Goal: Task Accomplishment & Management: Manage account settings

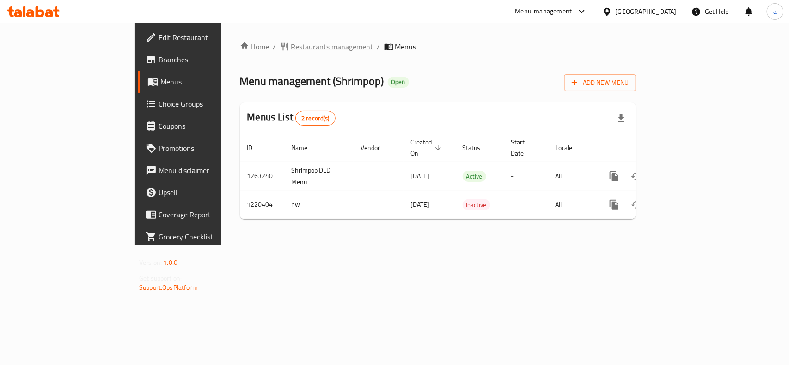
click at [291, 47] on span "Restaurants management" at bounding box center [332, 46] width 82 height 11
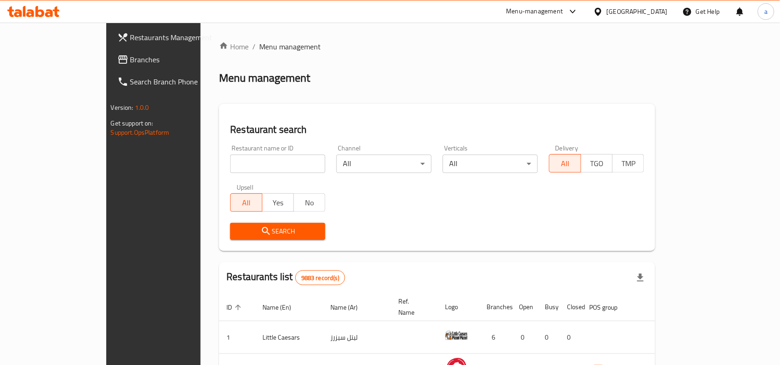
click at [130, 64] on span "Branches" at bounding box center [179, 59] width 99 height 11
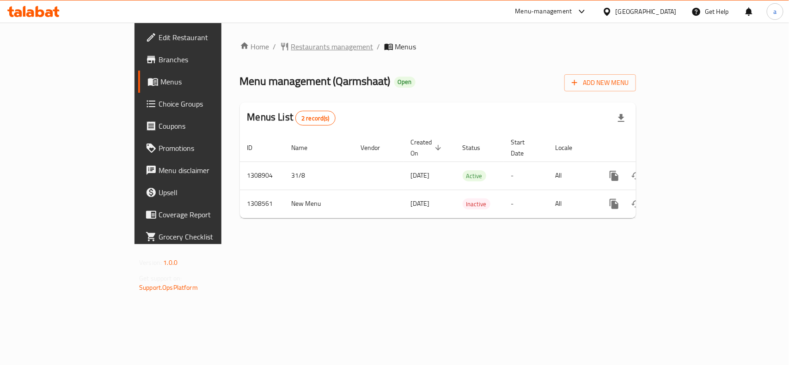
click at [291, 44] on span "Restaurants management" at bounding box center [332, 46] width 82 height 11
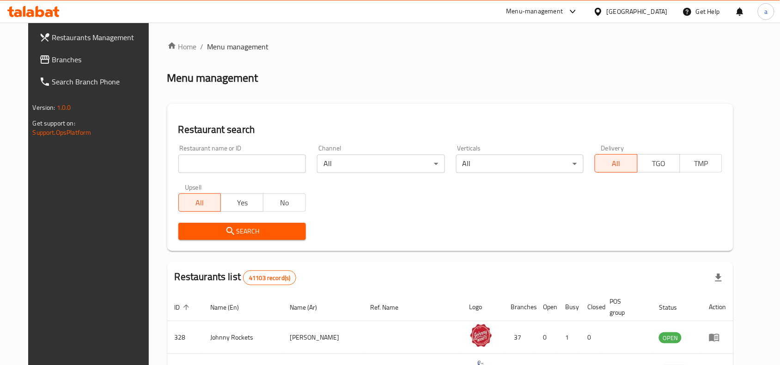
click at [57, 61] on span "Branches" at bounding box center [101, 59] width 99 height 11
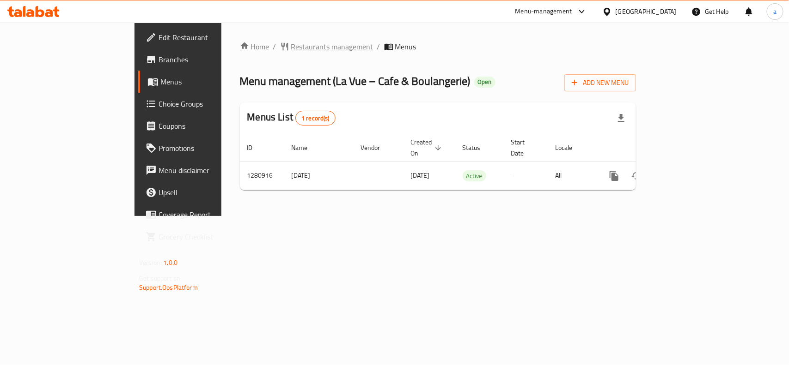
click at [291, 47] on span "Restaurants management" at bounding box center [332, 46] width 82 height 11
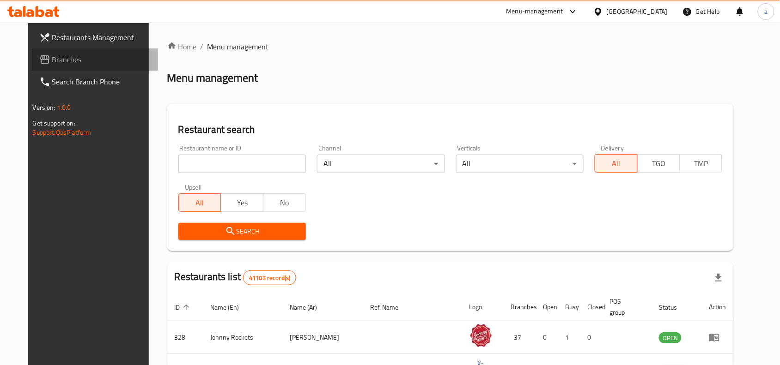
click at [52, 64] on span "Branches" at bounding box center [101, 59] width 99 height 11
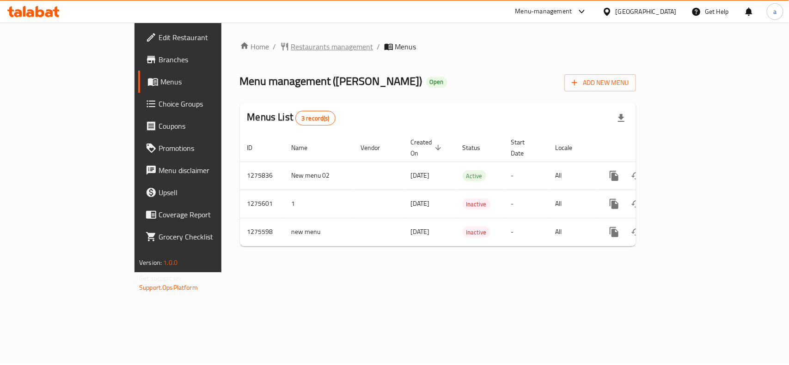
click at [291, 45] on span "Restaurants management" at bounding box center [332, 46] width 82 height 11
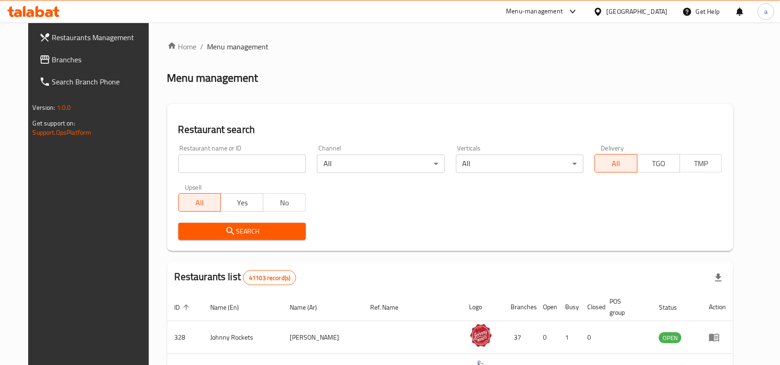
click at [79, 62] on span "Branches" at bounding box center [101, 59] width 99 height 11
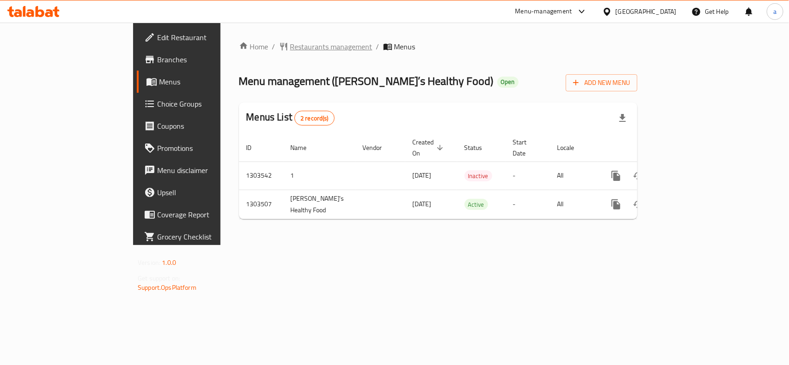
click at [290, 43] on span "Restaurants management" at bounding box center [331, 46] width 82 height 11
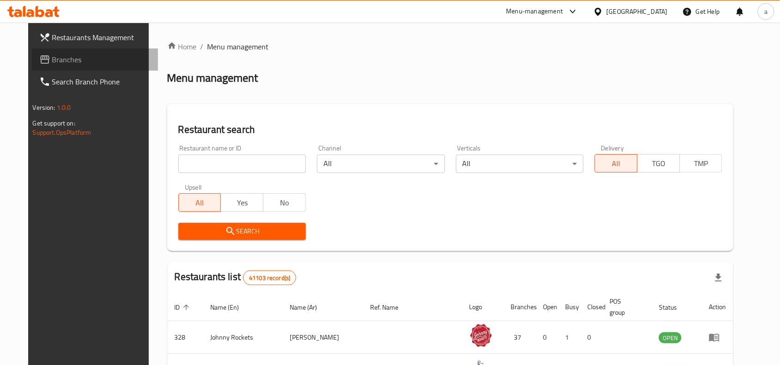
click at [58, 59] on span "Branches" at bounding box center [101, 59] width 99 height 11
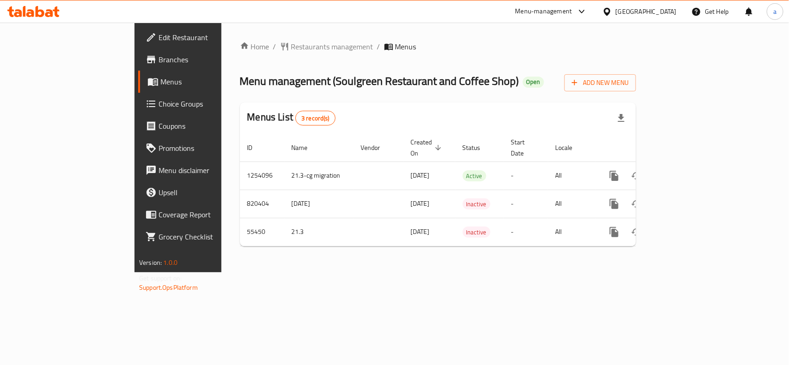
click at [250, 53] on div "Home / Restaurants management / Menus Menu management ( Soulgreen Restaurant an…" at bounding box center [438, 147] width 396 height 213
click at [291, 49] on span "Restaurants management" at bounding box center [332, 46] width 82 height 11
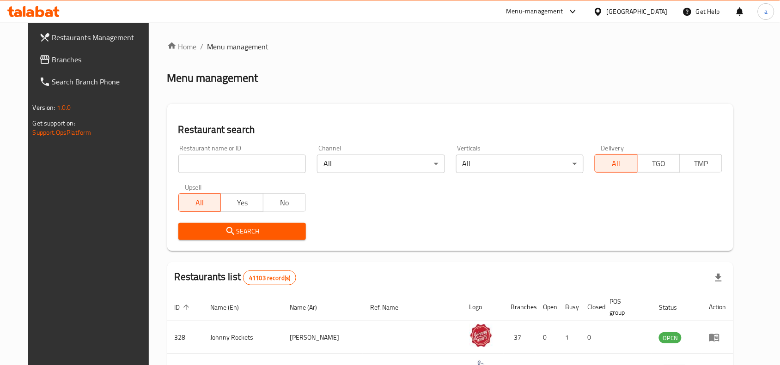
click at [87, 55] on span "Branches" at bounding box center [101, 59] width 99 height 11
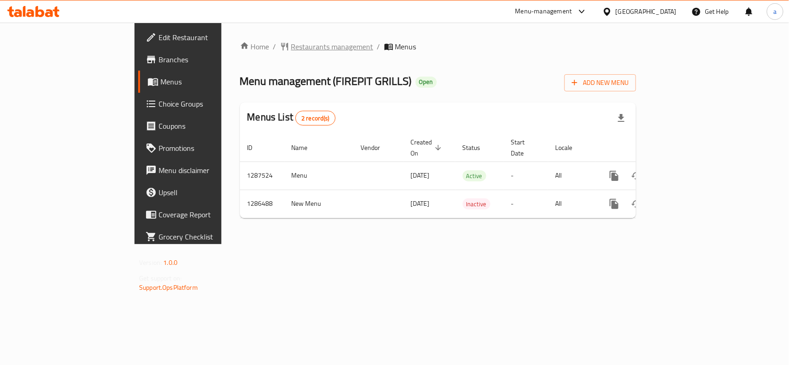
click at [291, 43] on span "Restaurants management" at bounding box center [332, 46] width 82 height 11
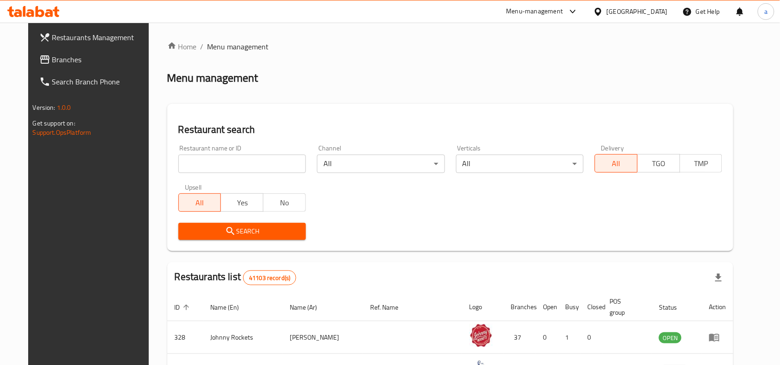
click at [70, 62] on span "Branches" at bounding box center [101, 59] width 99 height 11
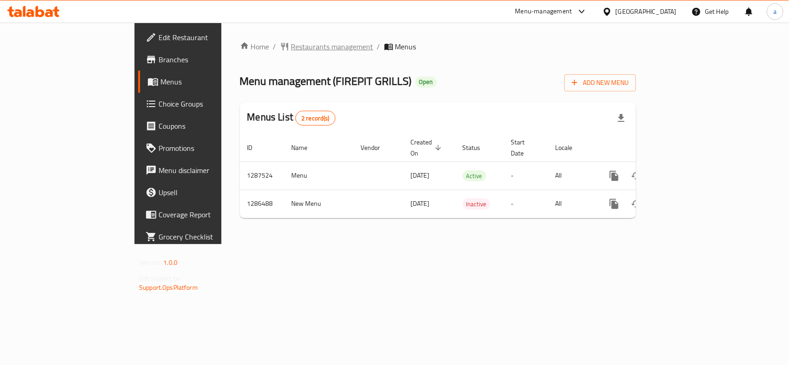
click at [291, 44] on span "Restaurants management" at bounding box center [332, 46] width 82 height 11
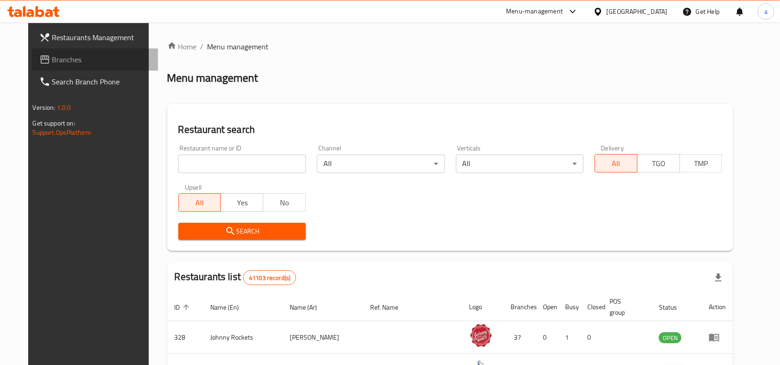
click at [52, 64] on span "Branches" at bounding box center [101, 59] width 99 height 11
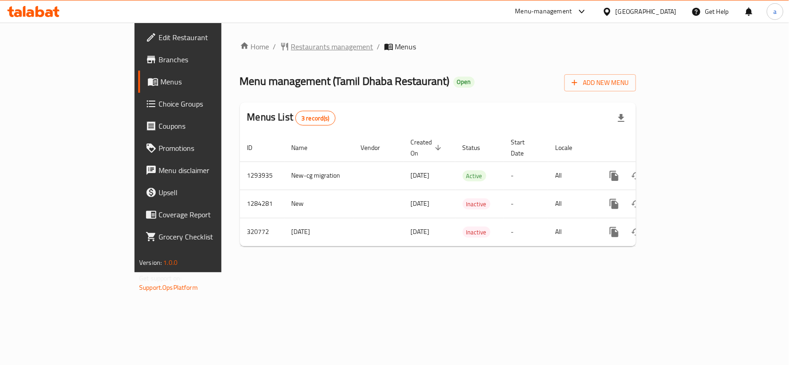
click at [291, 42] on span "Restaurants management" at bounding box center [332, 46] width 82 height 11
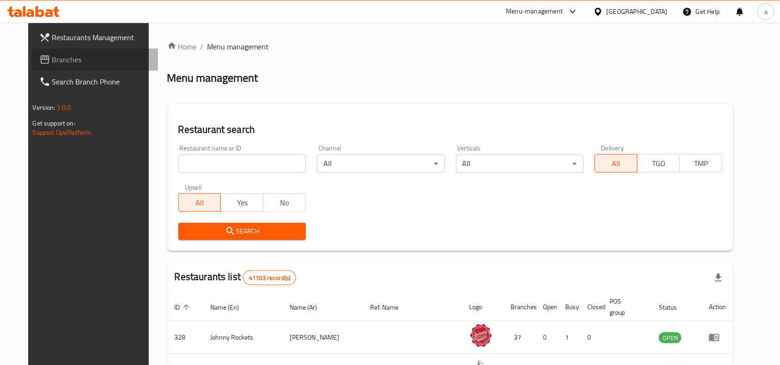
click at [52, 54] on span "Branches" at bounding box center [101, 59] width 99 height 11
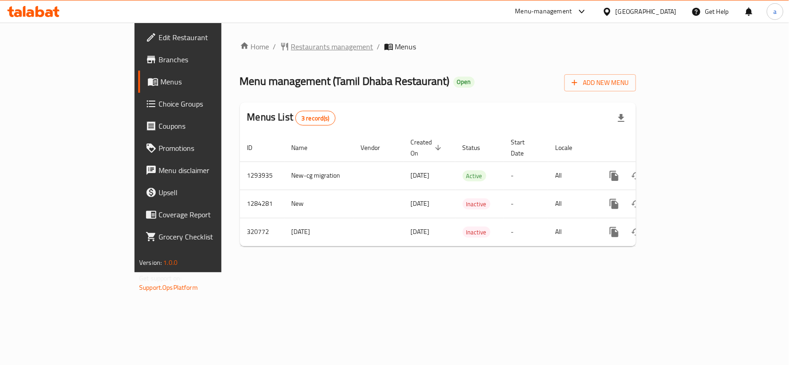
click at [291, 47] on span "Restaurants management" at bounding box center [332, 46] width 82 height 11
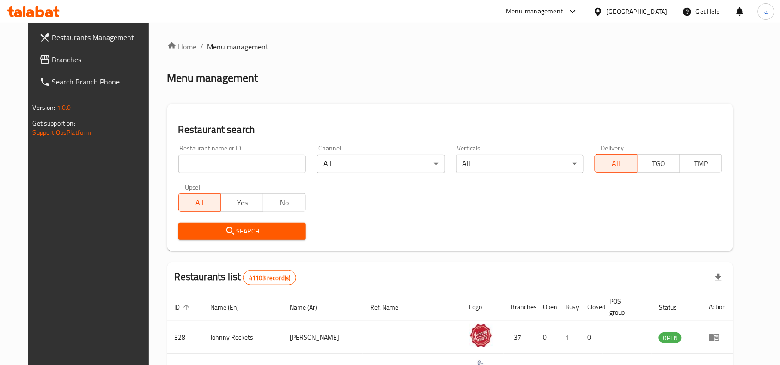
click at [68, 58] on span "Branches" at bounding box center [101, 59] width 99 height 11
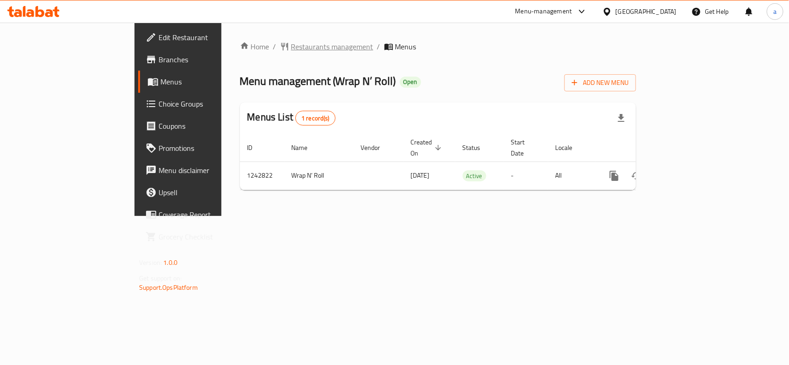
click at [291, 52] on span "Restaurants management" at bounding box center [332, 46] width 82 height 11
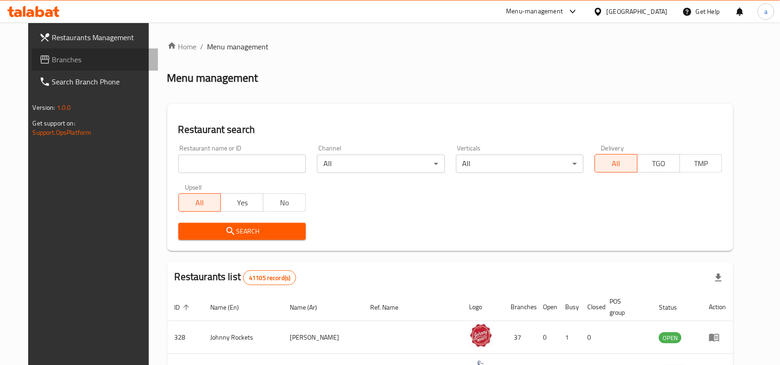
click at [76, 62] on span "Branches" at bounding box center [101, 59] width 99 height 11
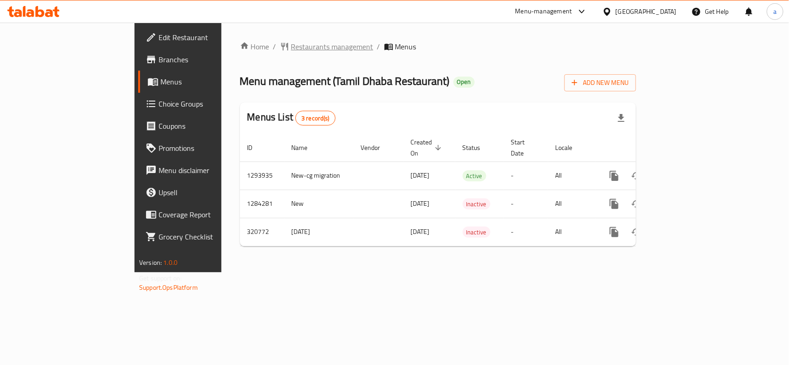
click at [291, 47] on span "Restaurants management" at bounding box center [332, 46] width 82 height 11
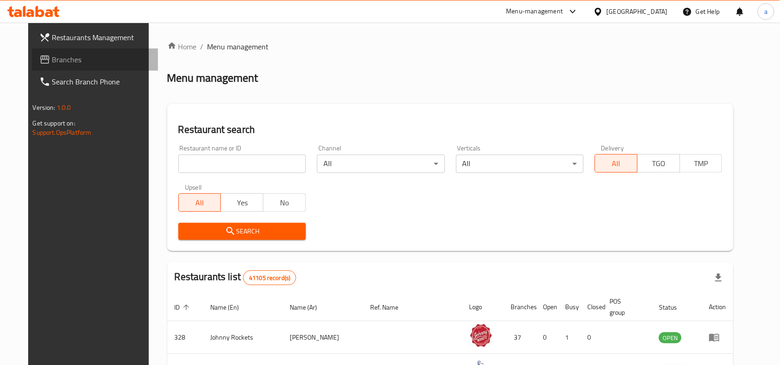
click at [52, 63] on span "Branches" at bounding box center [101, 59] width 99 height 11
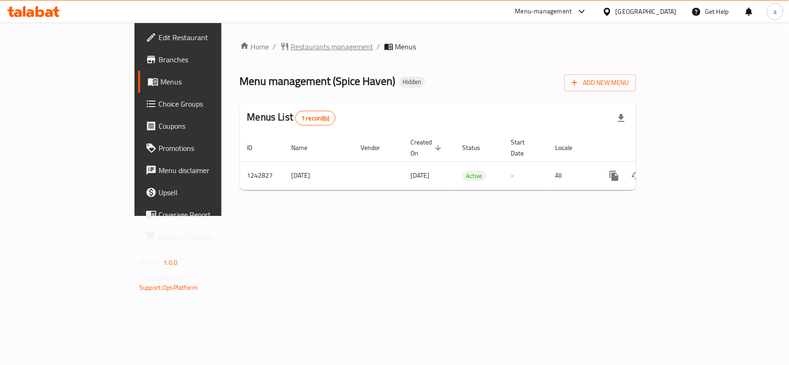
click at [291, 43] on span "Restaurants management" at bounding box center [332, 46] width 82 height 11
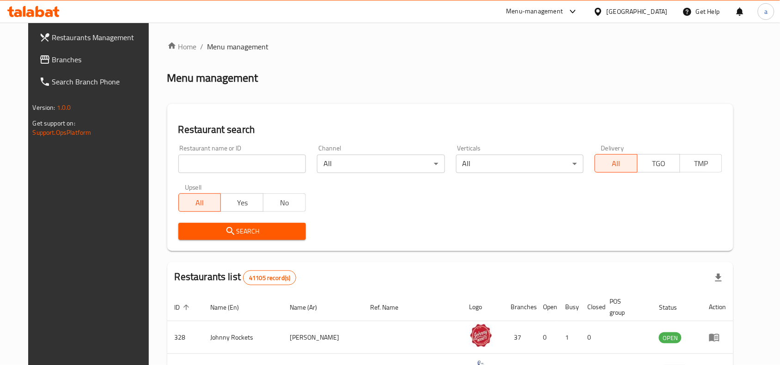
click at [56, 56] on span "Branches" at bounding box center [101, 59] width 99 height 11
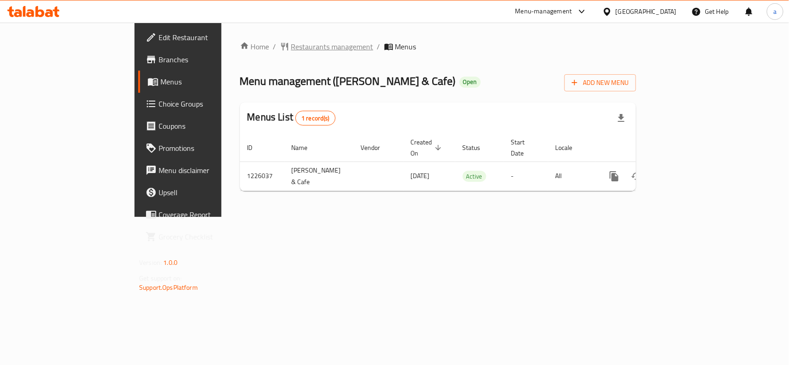
click at [291, 51] on span "Restaurants management" at bounding box center [332, 46] width 82 height 11
click at [158, 104] on span "Choice Groups" at bounding box center [208, 103] width 100 height 11
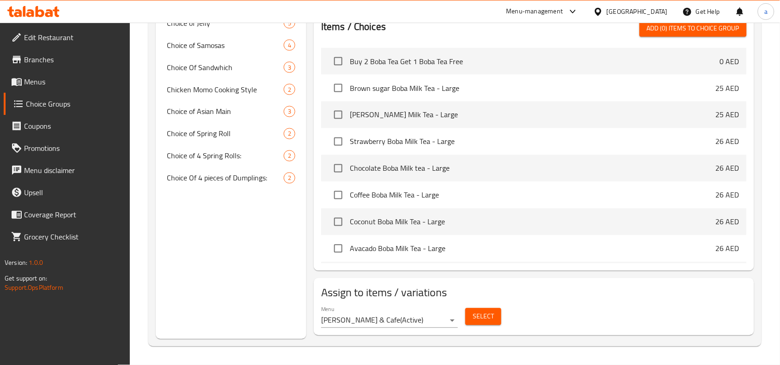
scroll to position [282, 0]
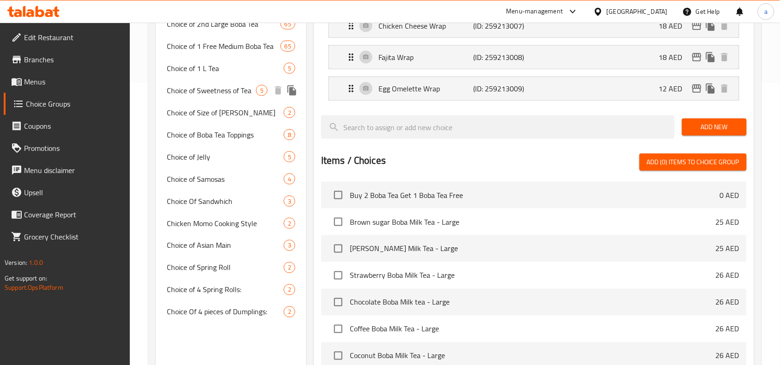
click at [218, 96] on span "Choice of Sweetness of Tea" at bounding box center [211, 90] width 89 height 11
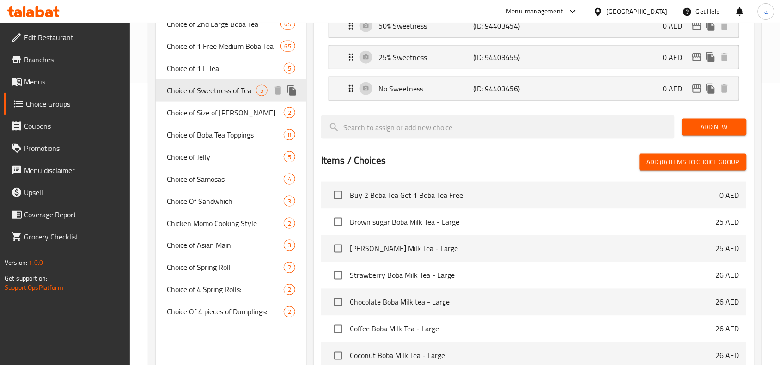
type input "Choice of Sweetness of Tea"
type input "اختيار حلاوة الشاي"
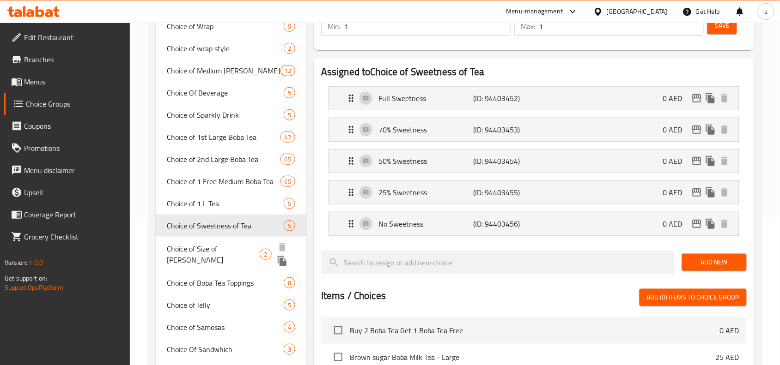
click at [198, 250] on span "Choice of Size of Boba Tea" at bounding box center [213, 254] width 93 height 22
type input "Choice of Size of Boba Tea"
type input "اختيار حجم شاي بوبا"
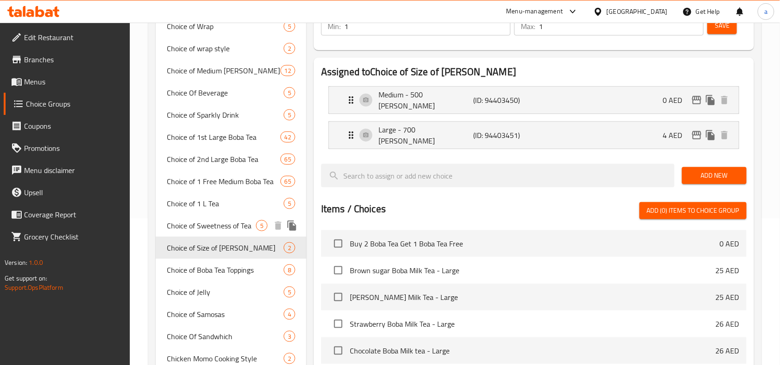
click at [225, 222] on span "Choice of Sweetness of Tea" at bounding box center [211, 225] width 89 height 11
type input "Choice of Sweetness of Tea"
type input "اختيار حلاوة الشاي"
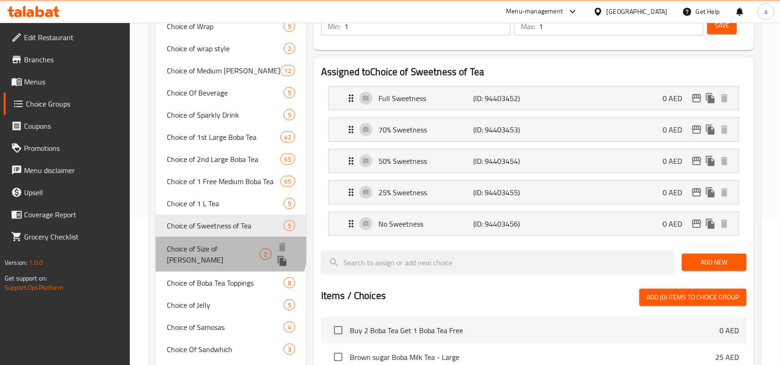
click at [209, 246] on span "Choice of Size of Boba Tea" at bounding box center [213, 254] width 93 height 22
type input "Choice of Size of Boba Tea"
type input "اختيار حجم شاي بوبا"
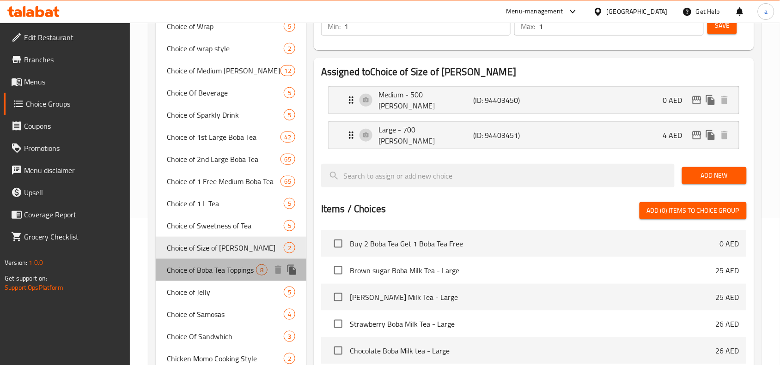
click at [215, 265] on span "Choice of Boba Tea Toppings" at bounding box center [211, 270] width 89 height 11
type input "Choice of Boba Tea Toppings"
type input "اختيار شاي بوبا"
type input "0"
type input "2"
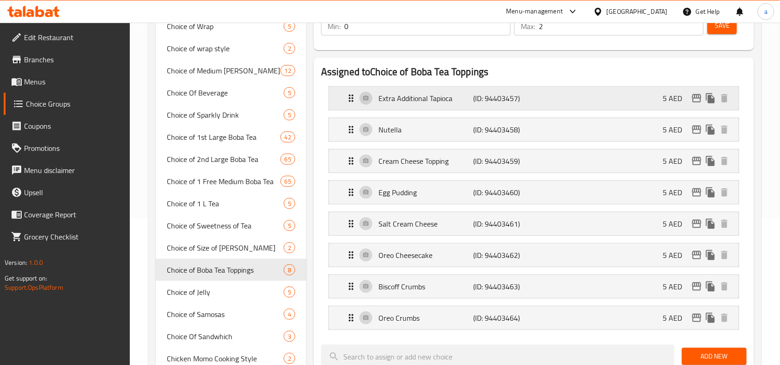
click at [366, 100] on div "Extra Additional Tapioca (ID: 94403457) 5 AED" at bounding box center [537, 98] width 382 height 23
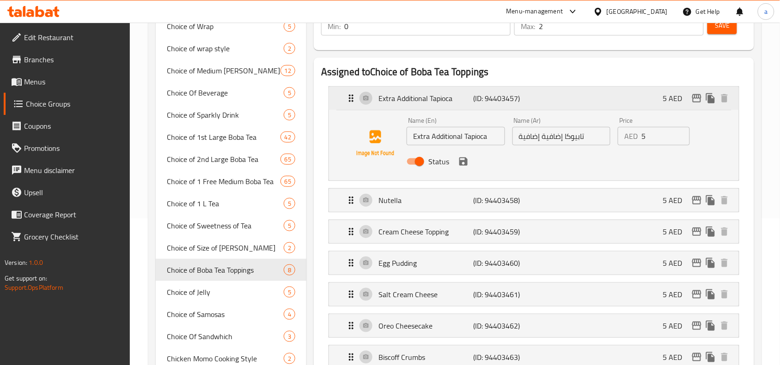
click at [366, 100] on div "Extra Additional Tapioca (ID: 94403457) 5 AED" at bounding box center [537, 98] width 382 height 23
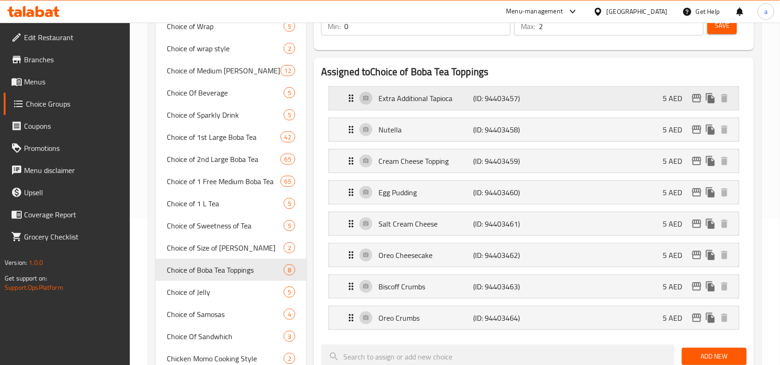
click at [366, 100] on div "Extra Additional Tapioca (ID: 94403457) 5 AED" at bounding box center [537, 98] width 382 height 23
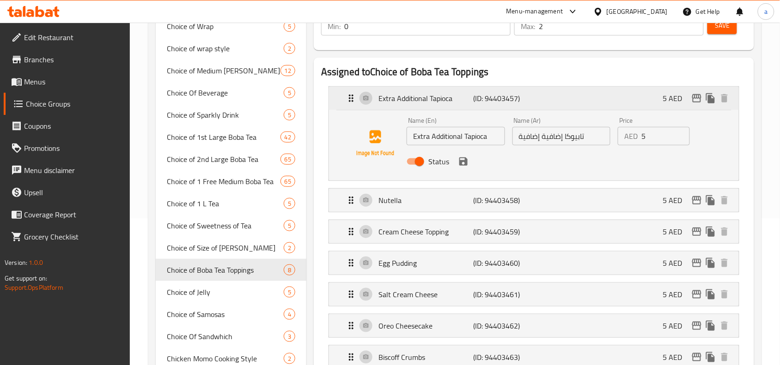
click at [366, 100] on div "Extra Additional Tapioca (ID: 94403457) 5 AED" at bounding box center [537, 98] width 382 height 23
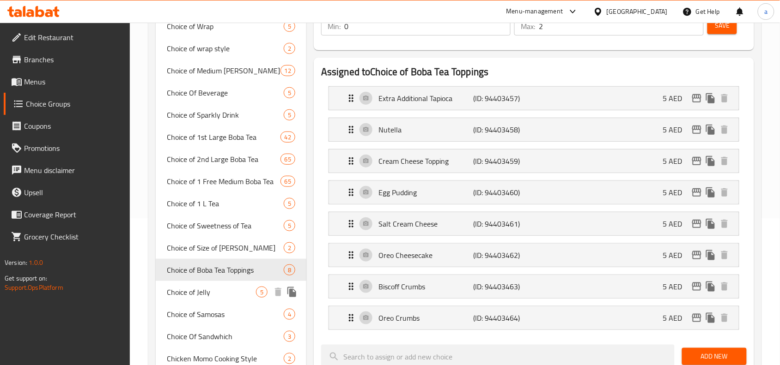
click at [223, 289] on span "Choice of Jelly" at bounding box center [211, 292] width 89 height 11
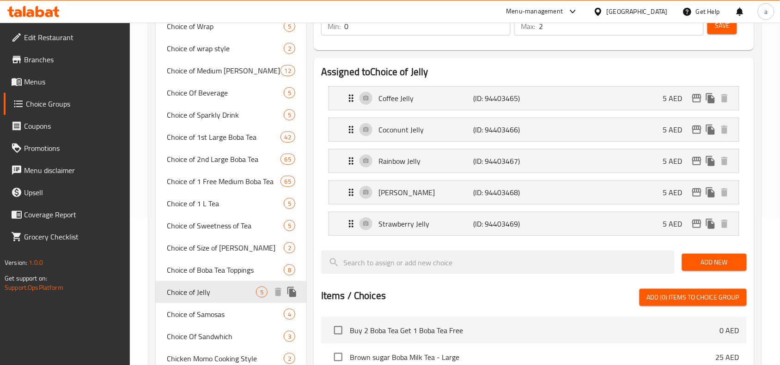
type input "Choice of Jelly"
type input "اختيار الهلام"
type input "5"
click at [225, 265] on span "Choice of Boba Tea Toppings" at bounding box center [211, 270] width 89 height 11
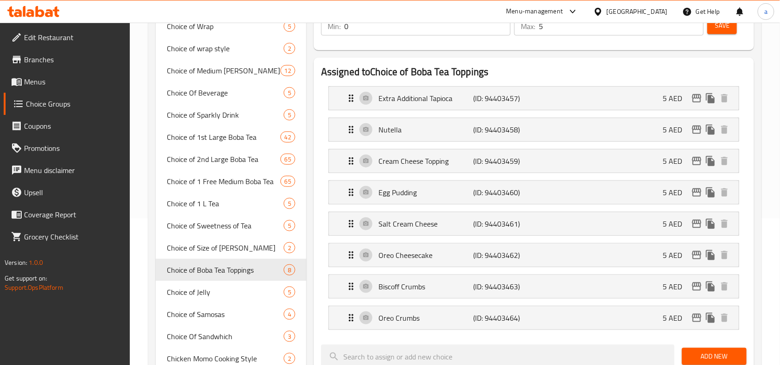
type input "Choice of Boba Tea Toppings"
type input "اختيار شاي بوبا"
type input "2"
drag, startPoint x: 38, startPoint y: 55, endPoint x: 84, endPoint y: 45, distance: 46.2
click at [38, 55] on span "Branches" at bounding box center [73, 59] width 99 height 11
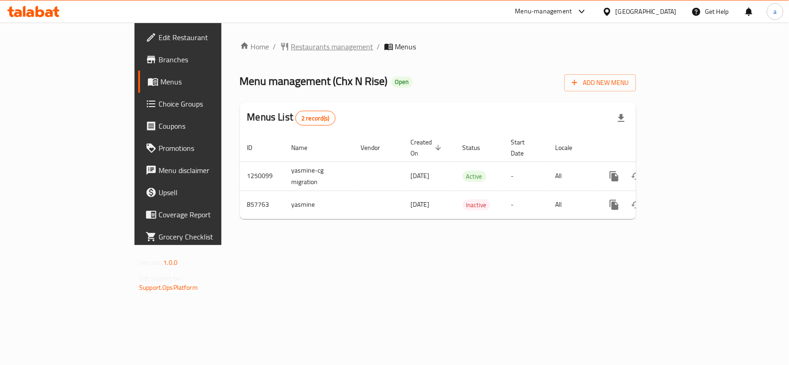
click at [291, 44] on span "Restaurants management" at bounding box center [332, 46] width 82 height 11
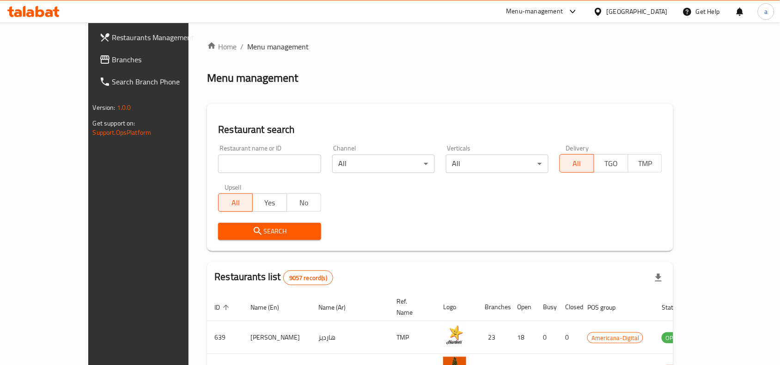
click at [112, 60] on span "Branches" at bounding box center [161, 59] width 99 height 11
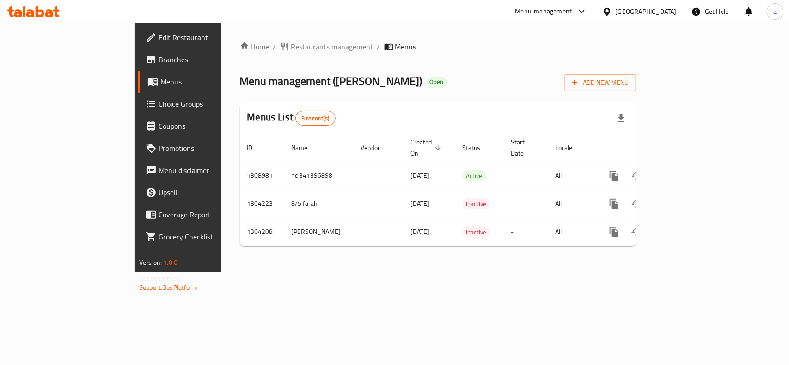
click at [291, 52] on span "Restaurants management" at bounding box center [332, 46] width 82 height 11
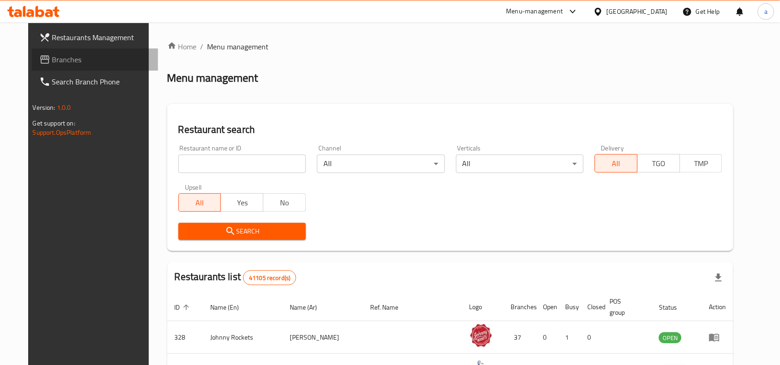
click at [79, 66] on link "Branches" at bounding box center [95, 60] width 127 height 22
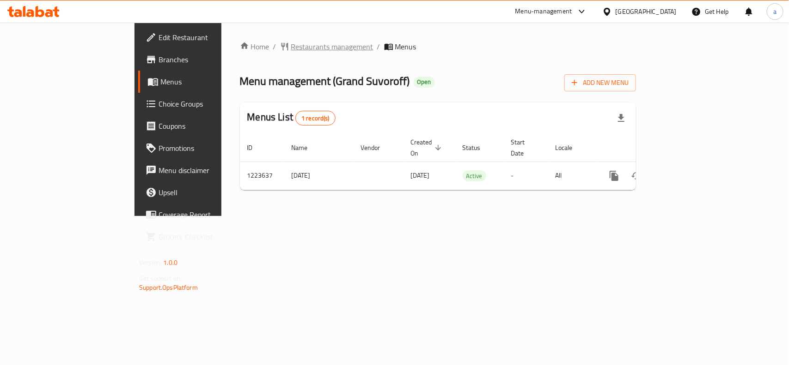
click at [291, 43] on span "Restaurants management" at bounding box center [332, 46] width 82 height 11
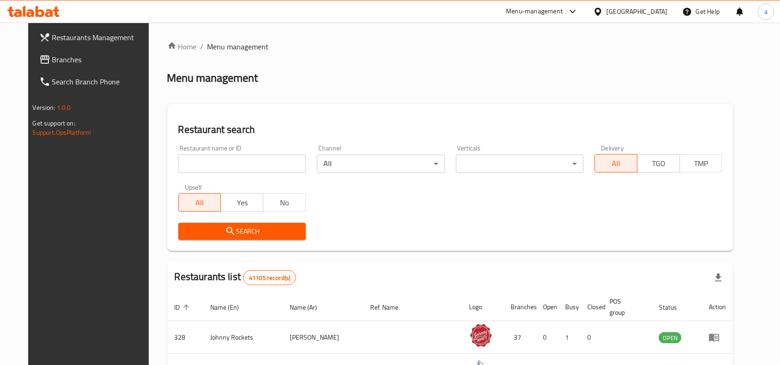
click at [52, 58] on span "Branches" at bounding box center [101, 59] width 99 height 11
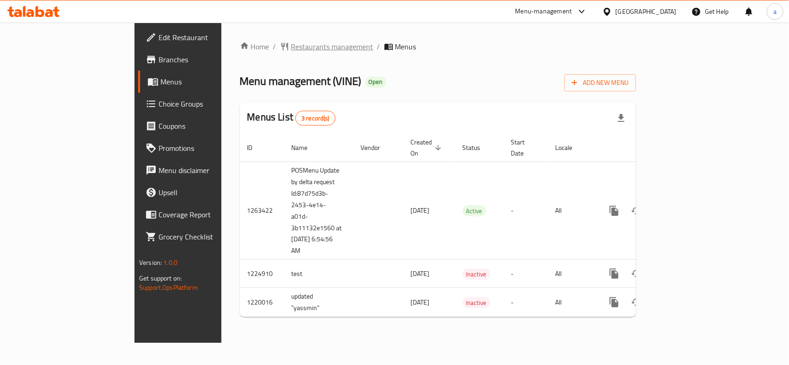
click at [291, 42] on span "Restaurants management" at bounding box center [332, 46] width 82 height 11
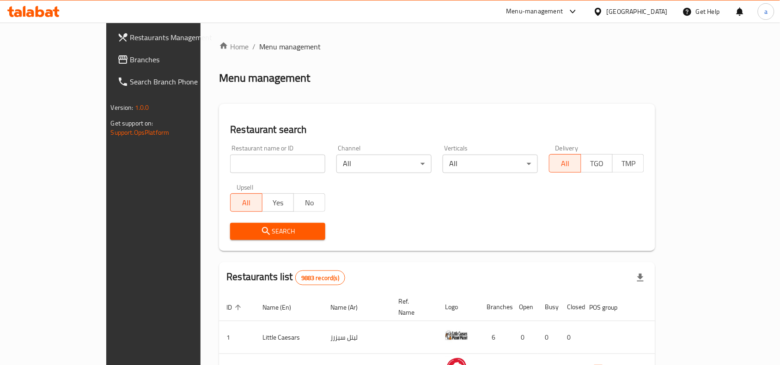
click at [230, 153] on div "Restaurant name or ID Restaurant name or ID" at bounding box center [277, 159] width 95 height 28
click at [230, 163] on input "search" at bounding box center [277, 164] width 95 height 18
paste input "673158"
type input "673158"
click button "Search" at bounding box center [277, 231] width 95 height 17
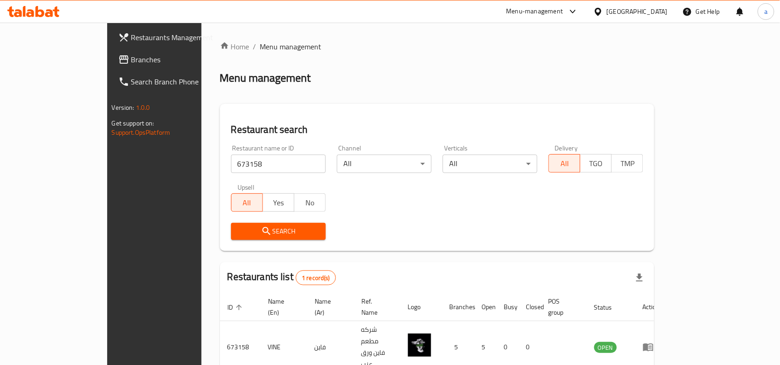
click at [118, 60] on icon at bounding box center [123, 59] width 11 height 11
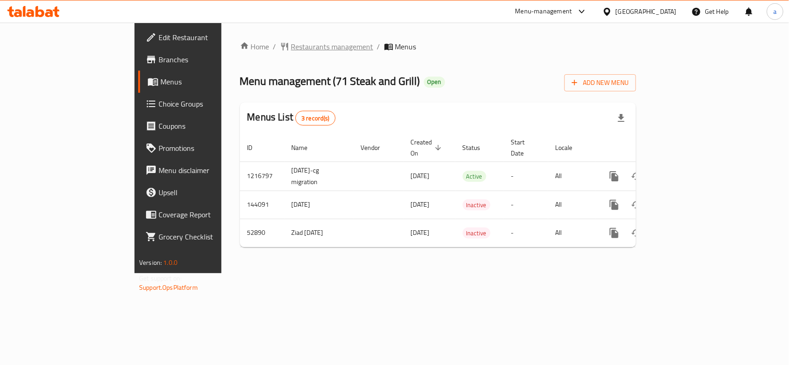
click at [291, 46] on span "Restaurants management" at bounding box center [332, 46] width 82 height 11
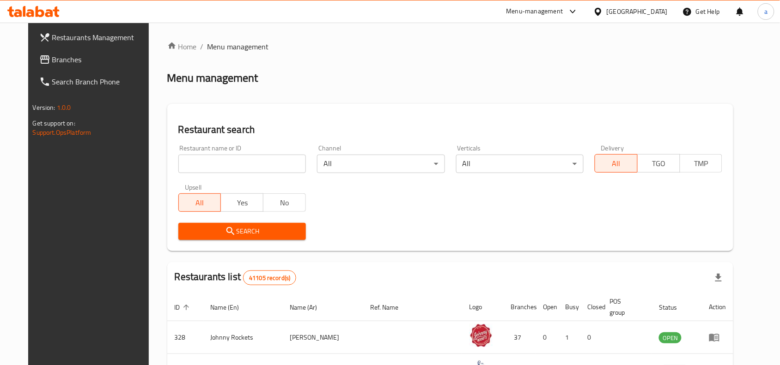
click at [52, 61] on span "Branches" at bounding box center [101, 59] width 99 height 11
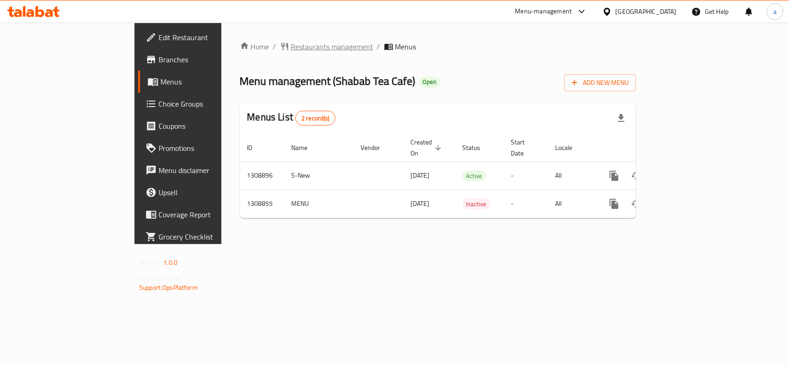
click at [291, 52] on span "Restaurants management" at bounding box center [332, 46] width 82 height 11
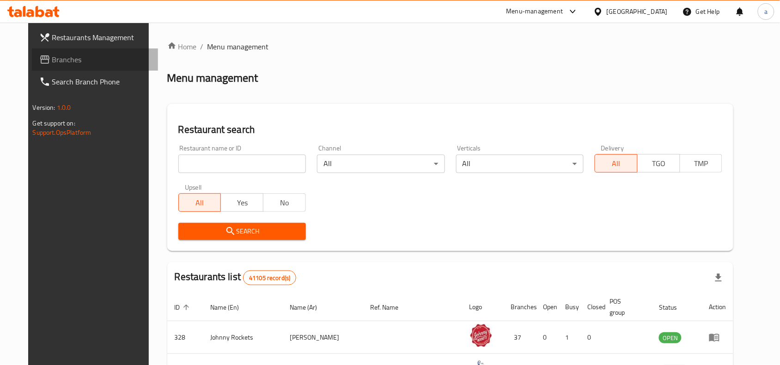
click at [52, 62] on span "Branches" at bounding box center [101, 59] width 99 height 11
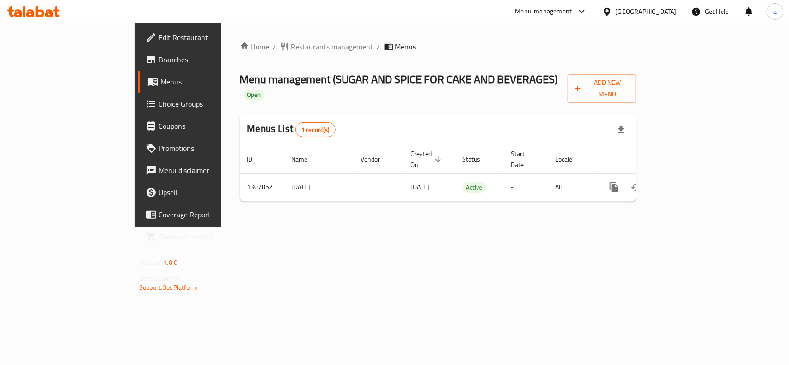
click at [291, 51] on span "Restaurants management" at bounding box center [332, 46] width 82 height 11
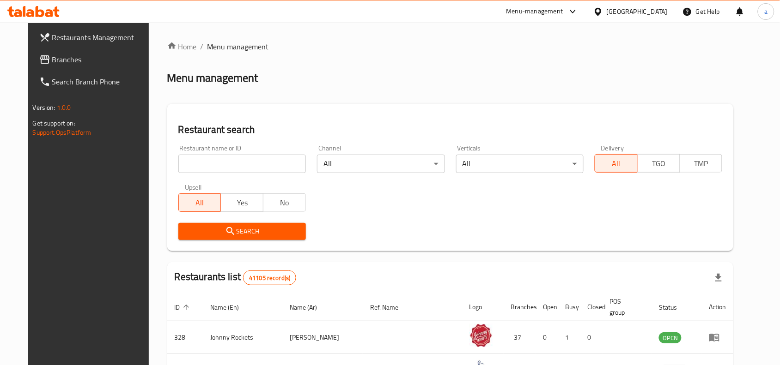
click at [57, 56] on span "Branches" at bounding box center [101, 59] width 99 height 11
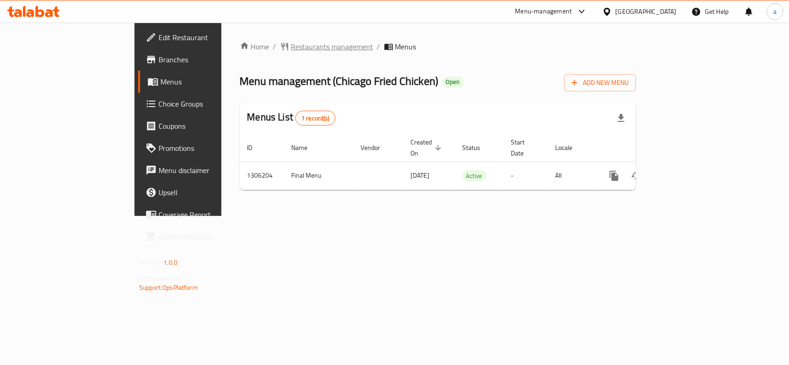
click at [291, 41] on span "Restaurants management" at bounding box center [332, 46] width 82 height 11
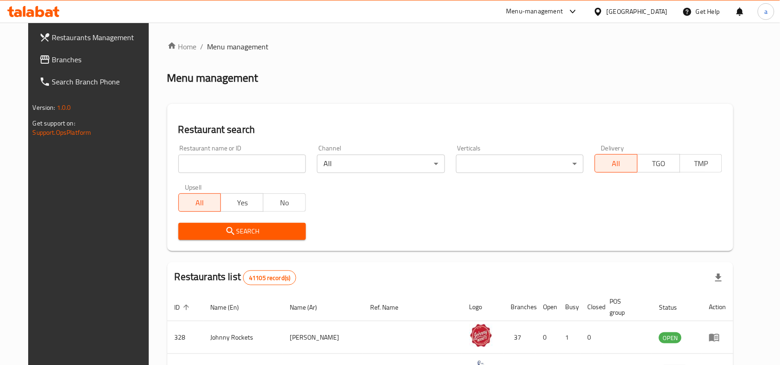
click at [64, 59] on span "Branches" at bounding box center [101, 59] width 99 height 11
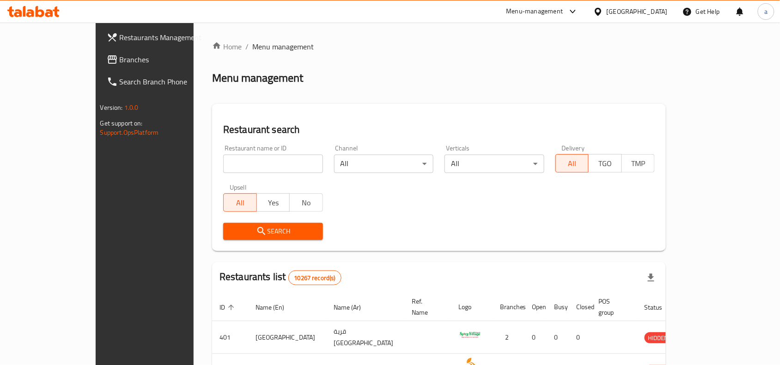
click at [120, 64] on span "Branches" at bounding box center [169, 59] width 99 height 11
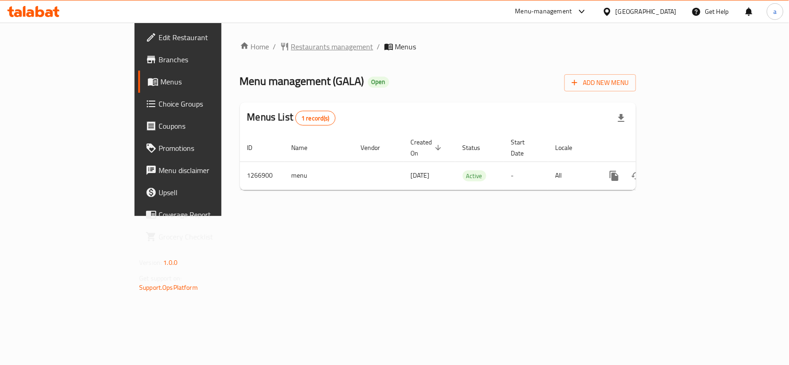
click at [291, 49] on span "Restaurants management" at bounding box center [332, 46] width 82 height 11
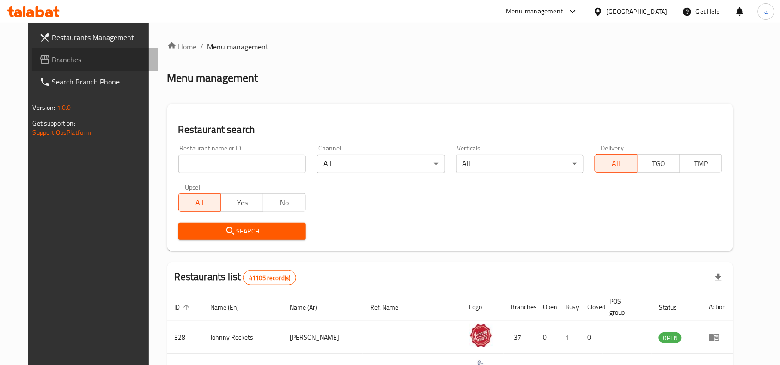
click at [81, 56] on span "Branches" at bounding box center [101, 59] width 99 height 11
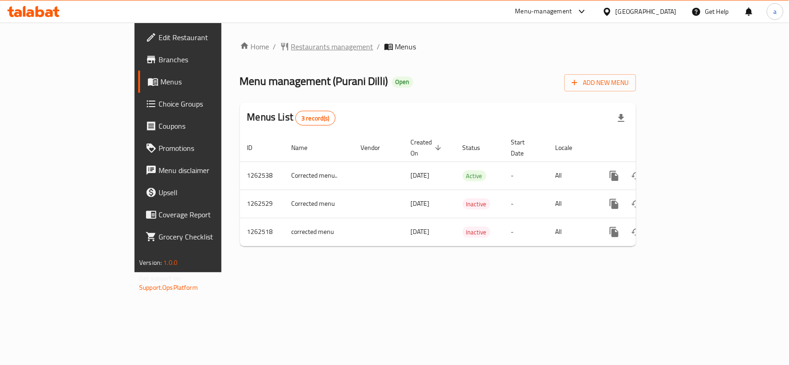
click at [291, 42] on span "Restaurants management" at bounding box center [332, 46] width 82 height 11
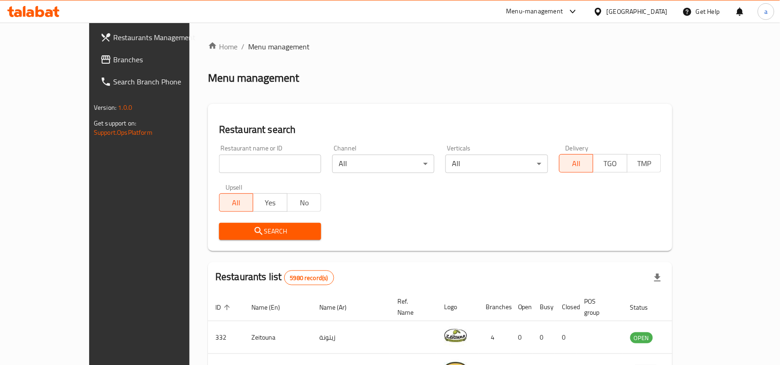
click at [113, 55] on span "Branches" at bounding box center [162, 59] width 99 height 11
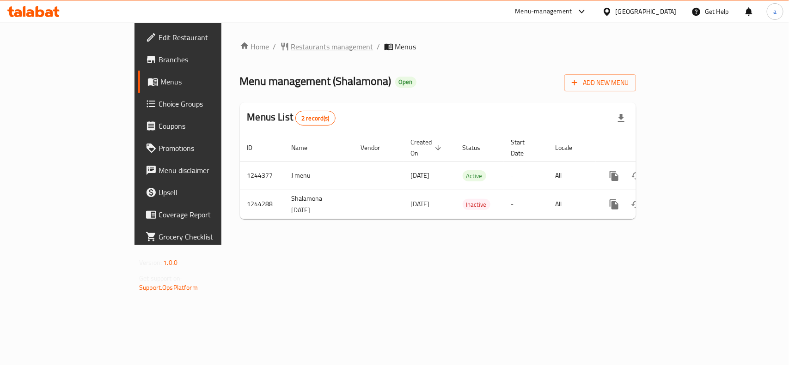
click at [291, 48] on span "Restaurants management" at bounding box center [332, 46] width 82 height 11
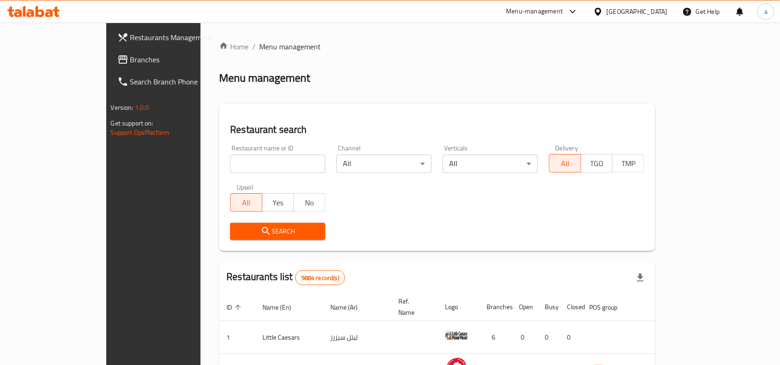
click at [110, 66] on link "Branches" at bounding box center [173, 60] width 127 height 22
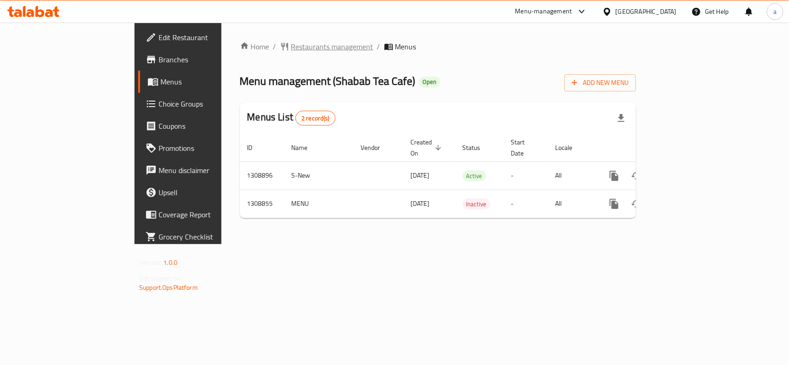
click at [291, 45] on span "Restaurants management" at bounding box center [332, 46] width 82 height 11
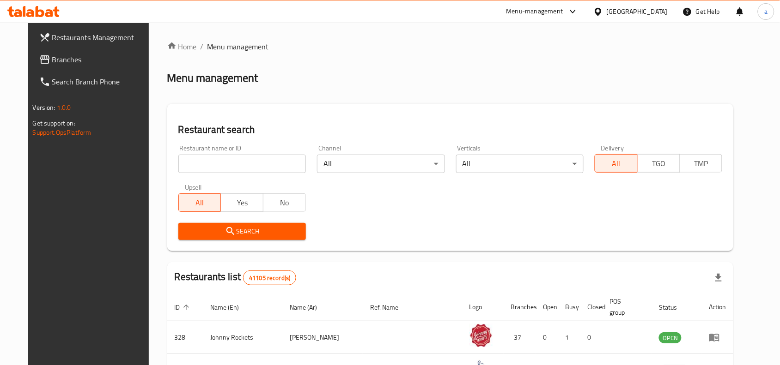
click at [54, 64] on span "Branches" at bounding box center [101, 59] width 99 height 11
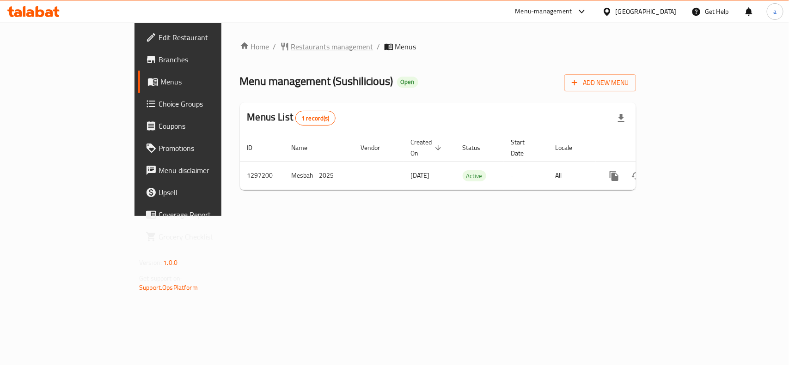
click at [291, 42] on span "Restaurants management" at bounding box center [332, 46] width 82 height 11
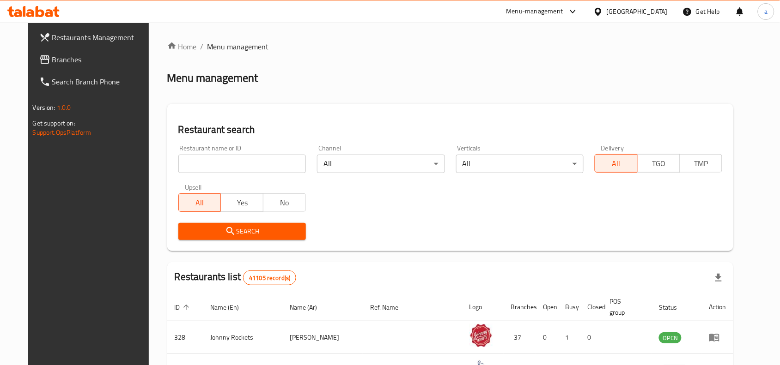
click at [56, 58] on span "Branches" at bounding box center [101, 59] width 99 height 11
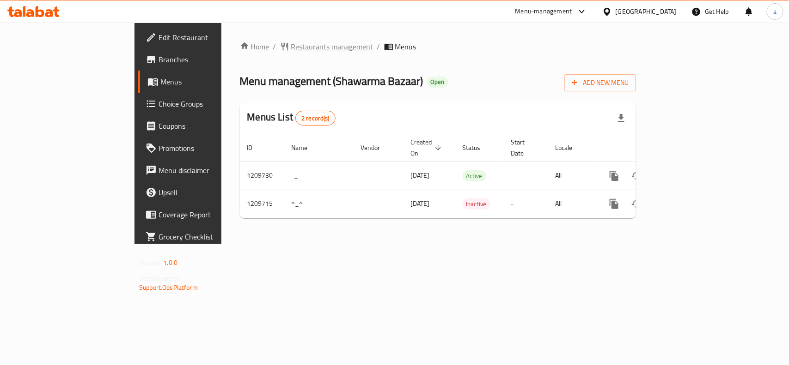
click at [291, 47] on span "Restaurants management" at bounding box center [332, 46] width 82 height 11
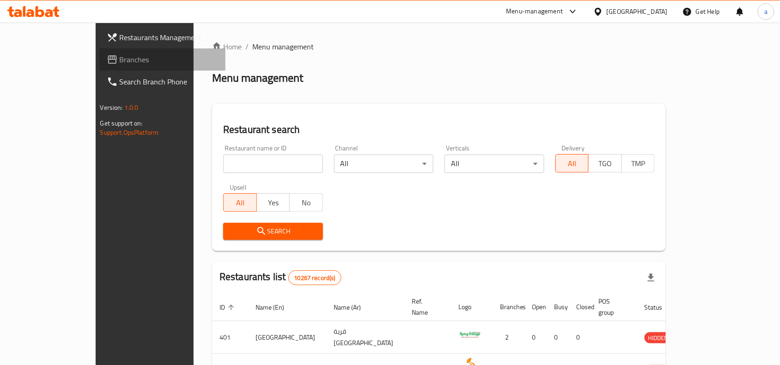
click at [120, 61] on span "Branches" at bounding box center [169, 59] width 99 height 11
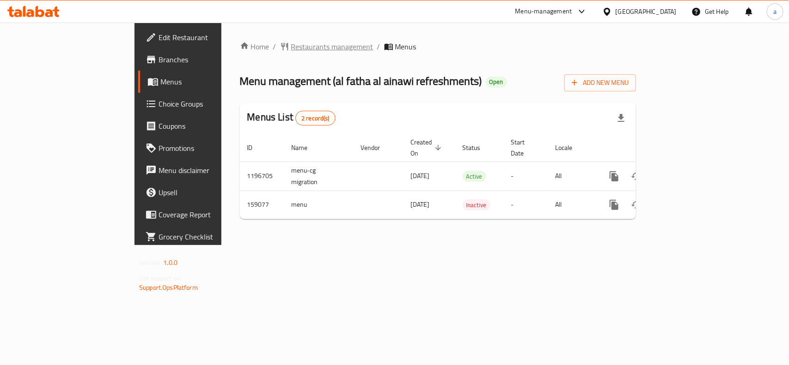
click at [291, 47] on span "Restaurants management" at bounding box center [332, 46] width 82 height 11
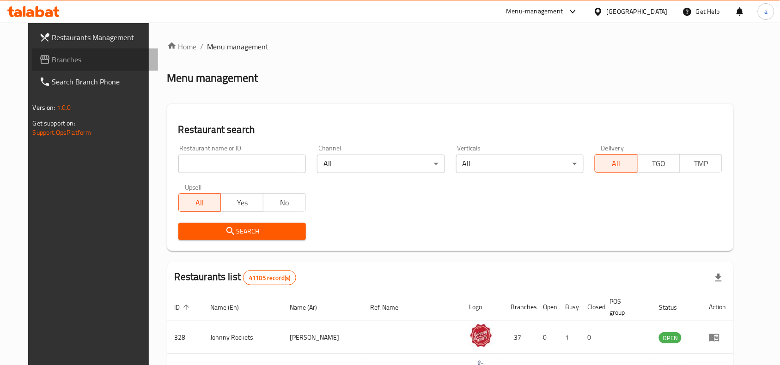
click at [72, 61] on span "Branches" at bounding box center [101, 59] width 99 height 11
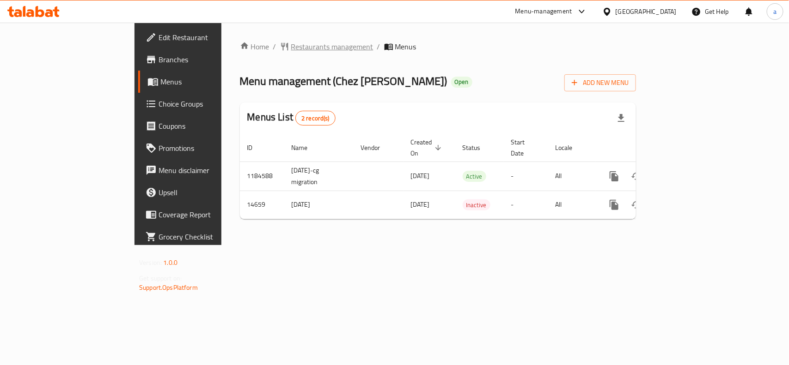
click at [291, 51] on span "Restaurants management" at bounding box center [332, 46] width 82 height 11
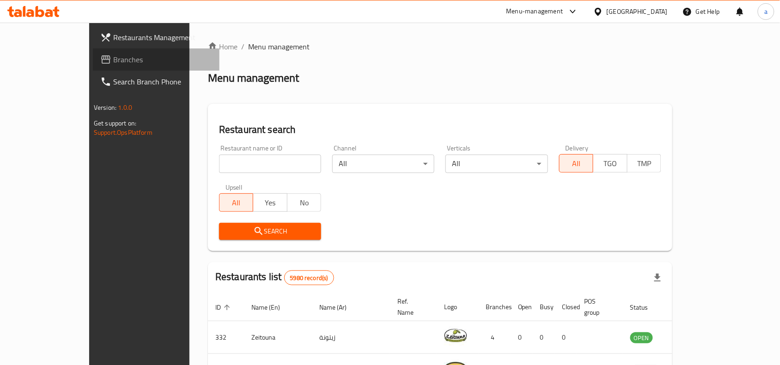
click at [113, 60] on span "Branches" at bounding box center [162, 59] width 99 height 11
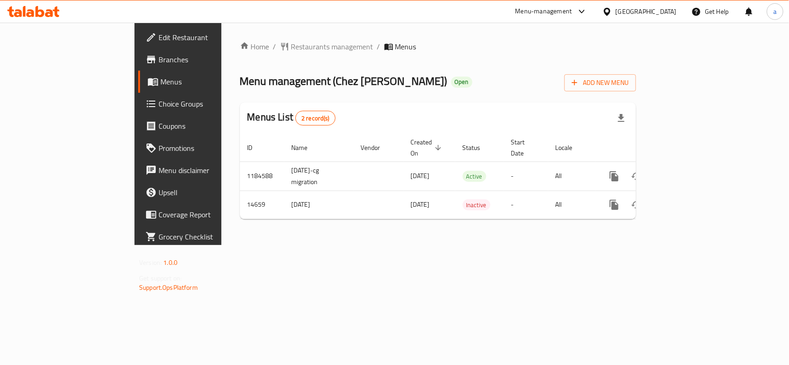
click at [158, 103] on span "Choice Groups" at bounding box center [208, 103] width 100 height 11
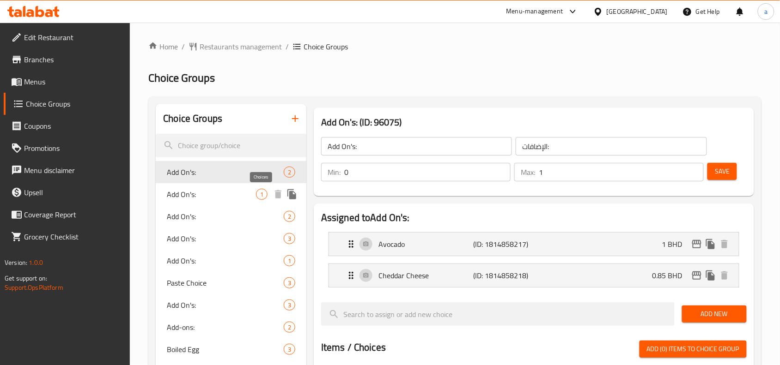
scroll to position [600, 0]
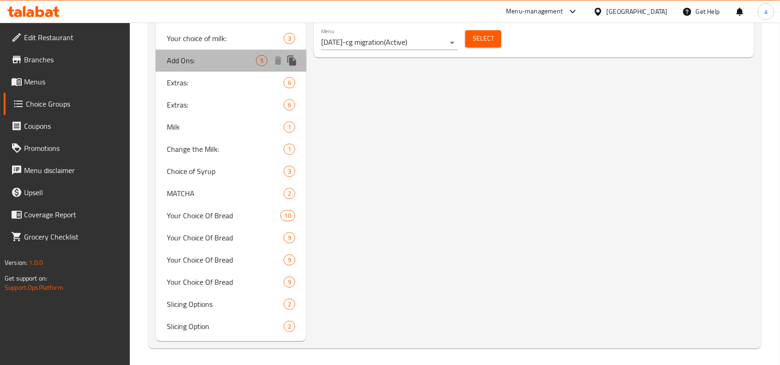
click at [213, 62] on span "Add Ons:" at bounding box center [211, 60] width 89 height 11
type input "Add Ons:"
type input "4"
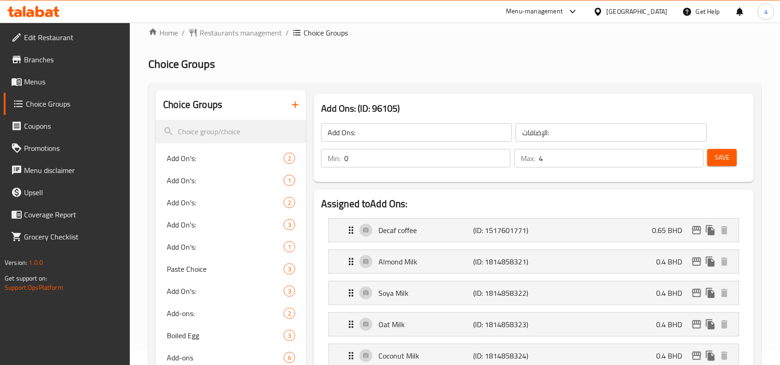
scroll to position [0, 0]
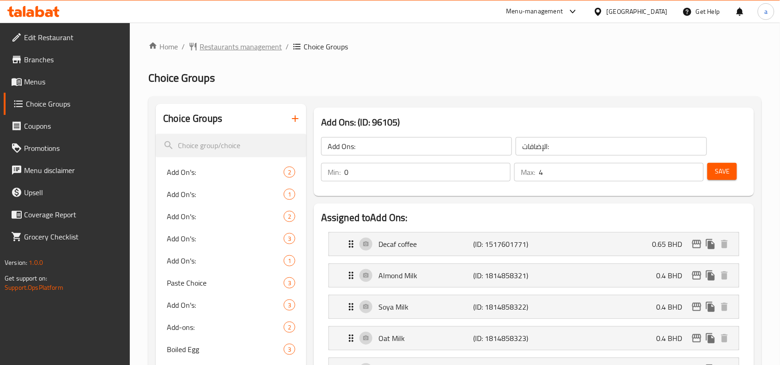
click at [238, 48] on span "Restaurants management" at bounding box center [241, 46] width 82 height 11
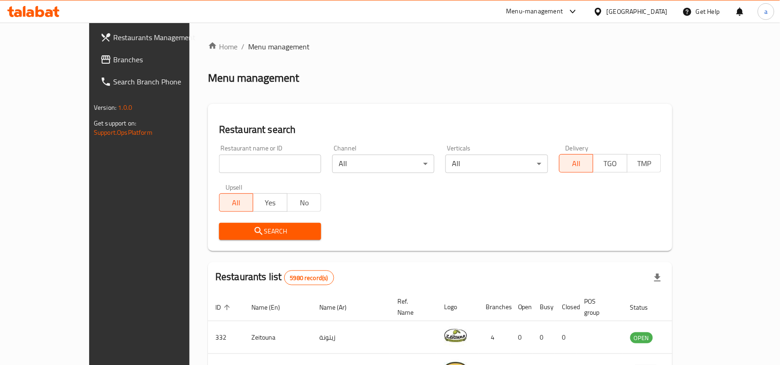
click at [113, 59] on span "Branches" at bounding box center [162, 59] width 99 height 11
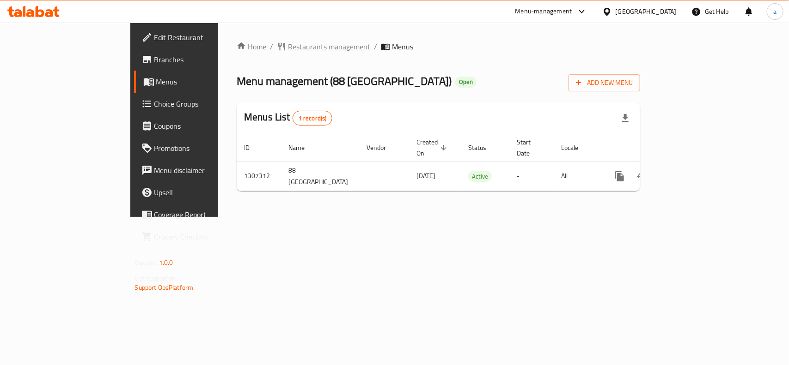
click at [288, 48] on span "Restaurants management" at bounding box center [329, 46] width 82 height 11
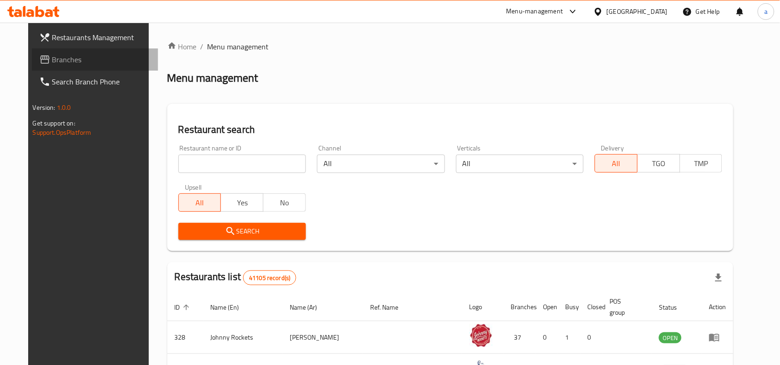
click at [63, 63] on span "Branches" at bounding box center [101, 59] width 99 height 11
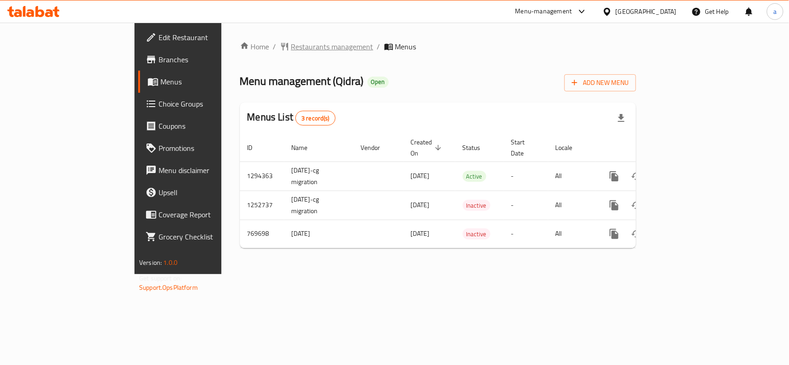
click at [291, 49] on span "Restaurants management" at bounding box center [332, 46] width 82 height 11
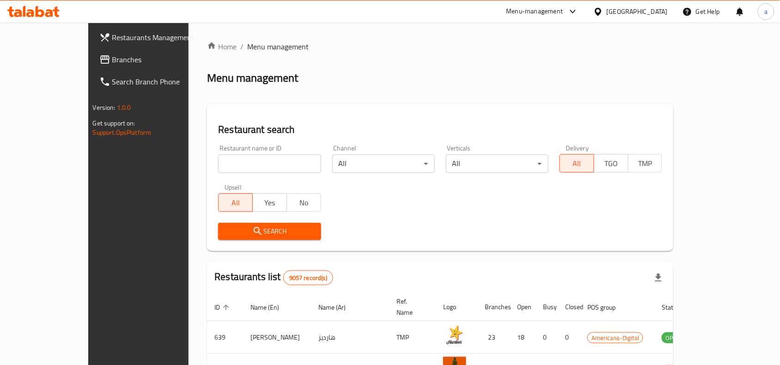
click at [112, 62] on span "Branches" at bounding box center [161, 59] width 99 height 11
